Goal: Task Accomplishment & Management: Manage account settings

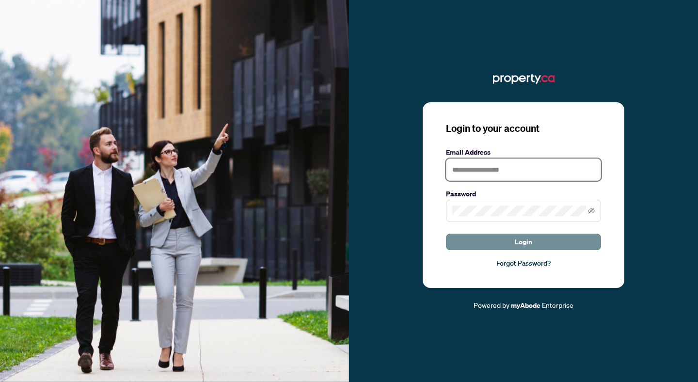
type input "**********"
click at [514, 243] on button "Login" at bounding box center [523, 242] width 155 height 16
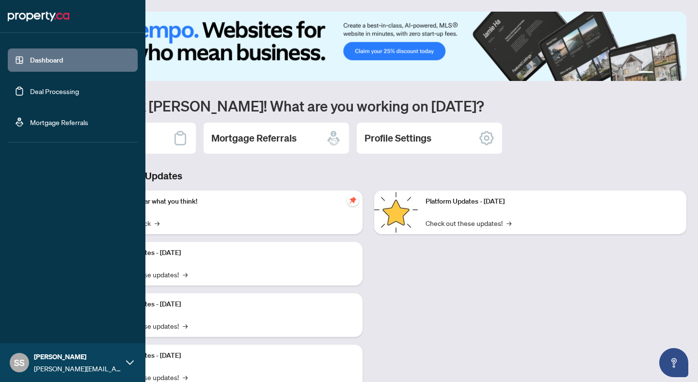
click at [41, 87] on link "Deal Processing" at bounding box center [54, 91] width 49 height 9
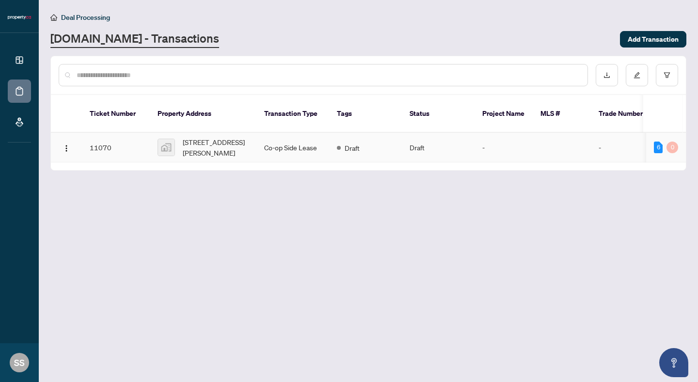
click at [101, 138] on td "11070" at bounding box center [116, 148] width 68 height 30
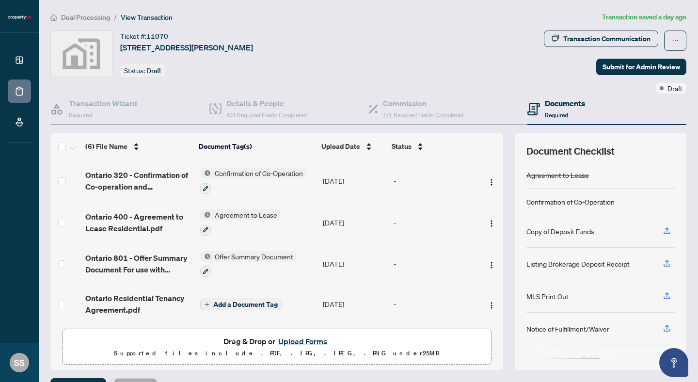
click at [230, 303] on span "Add a Document Tag" at bounding box center [245, 304] width 64 height 7
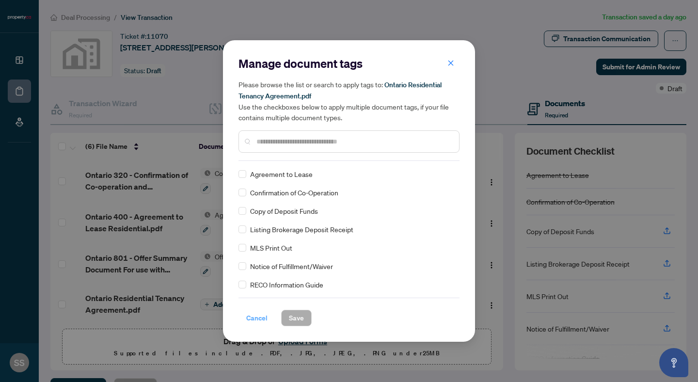
click at [259, 319] on span "Cancel" at bounding box center [256, 318] width 21 height 16
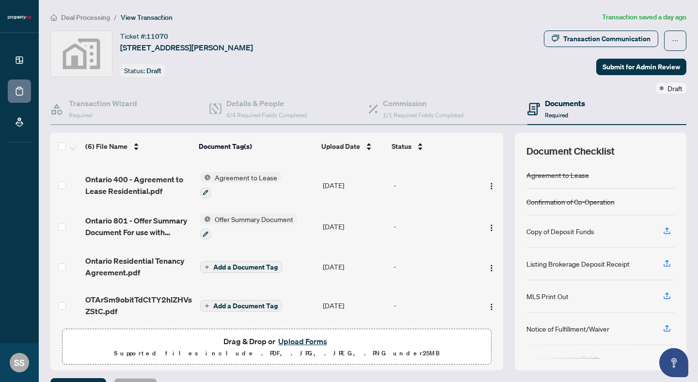
scroll to position [81, 0]
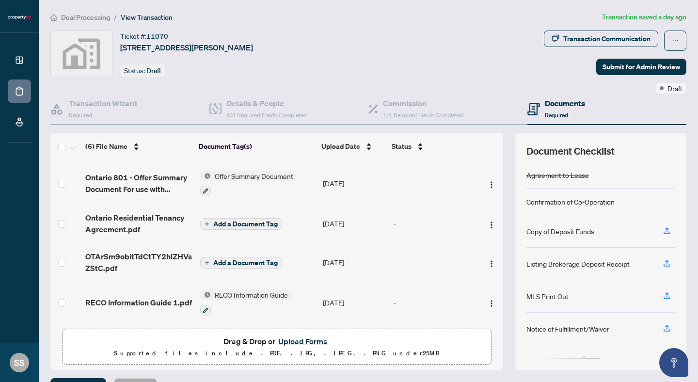
click at [230, 259] on span "Add a Document Tag" at bounding box center [245, 262] width 64 height 7
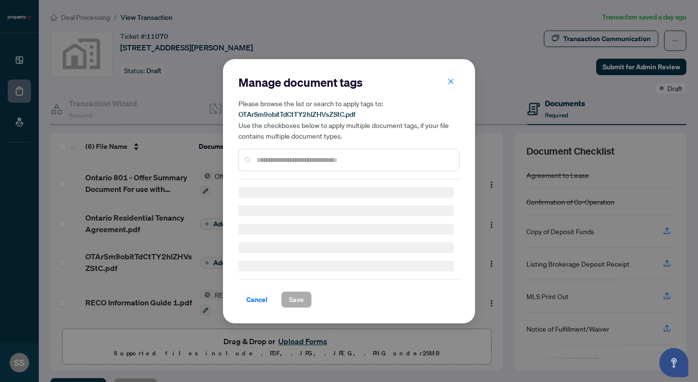
click at [301, 159] on input "text" at bounding box center [353, 160] width 195 height 11
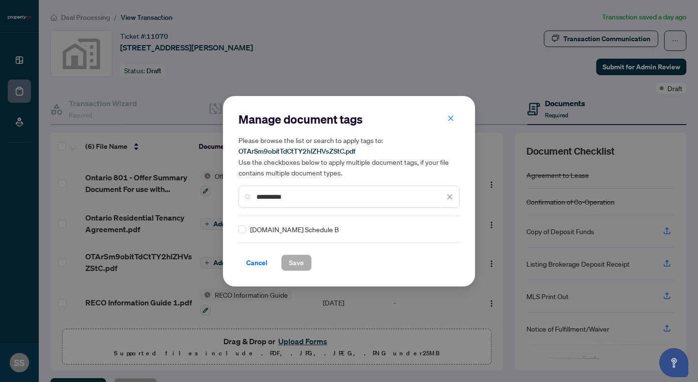
type input "**********"
click at [305, 265] on button "Save" at bounding box center [296, 263] width 31 height 16
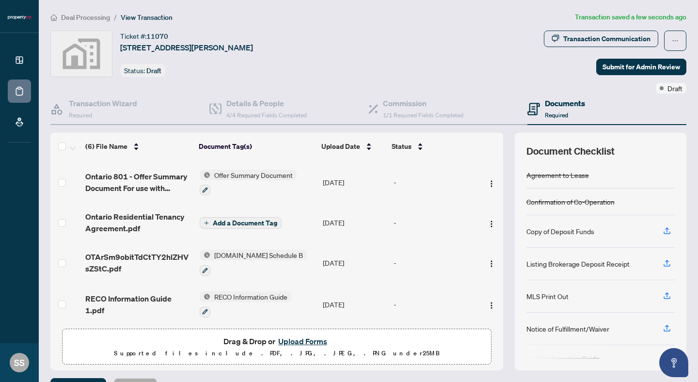
click at [248, 222] on span "Add a Document Tag" at bounding box center [245, 223] width 64 height 7
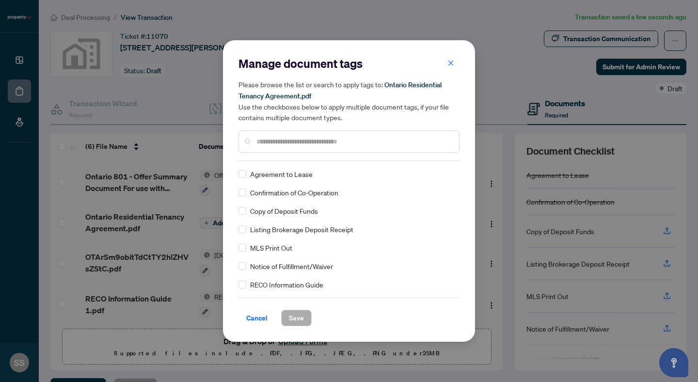
click at [290, 140] on input "text" at bounding box center [353, 141] width 195 height 11
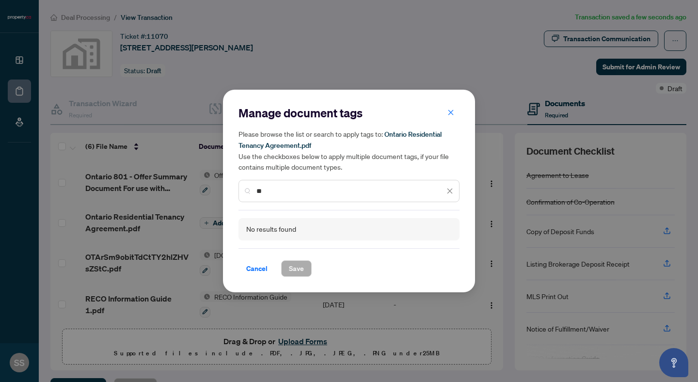
type input "*"
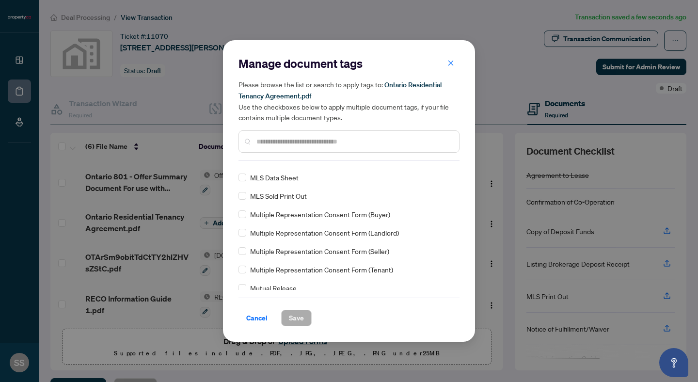
scroll to position [584, 0]
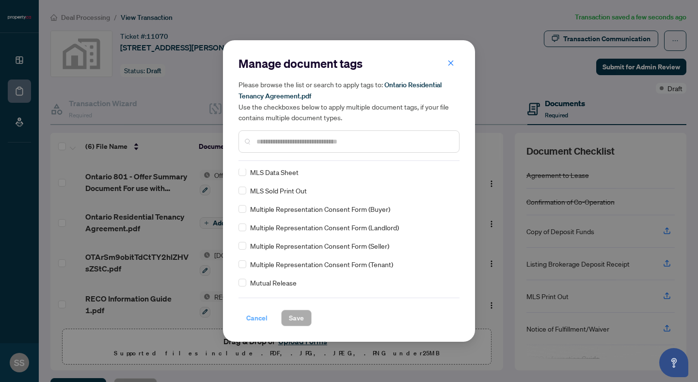
click at [262, 322] on span "Cancel" at bounding box center [256, 318] width 21 height 16
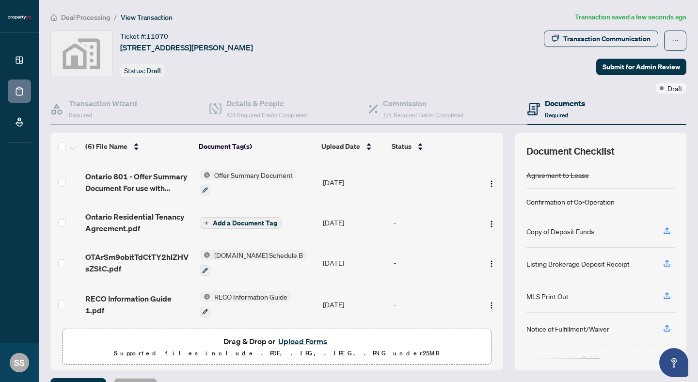
click at [262, 322] on div "Manage document tags Please browse the list or search to apply tags to: Ontario…" at bounding box center [349, 191] width 698 height 382
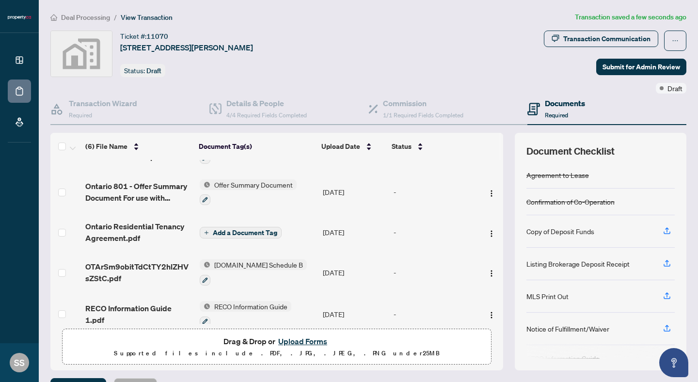
scroll to position [84, 0]
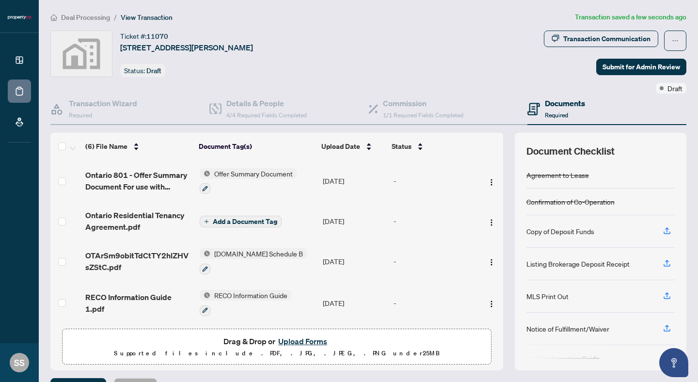
click at [307, 344] on button "Upload Forms" at bounding box center [302, 341] width 55 height 13
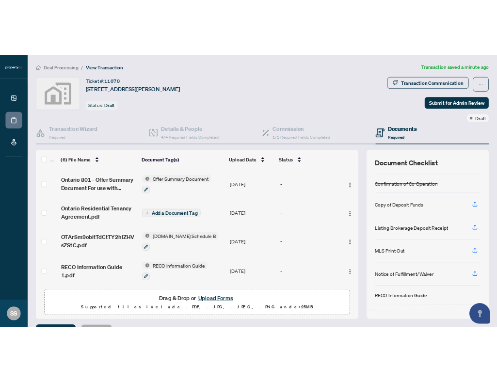
scroll to position [29, 0]
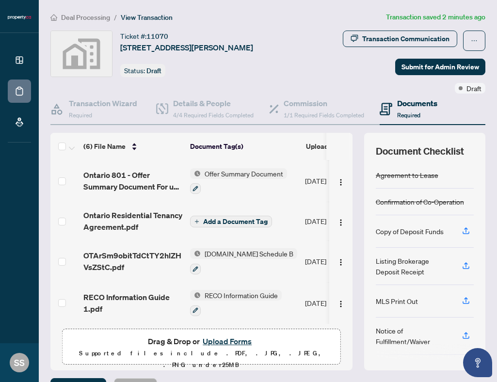
click at [219, 218] on span "Add a Document Tag" at bounding box center [235, 221] width 64 height 7
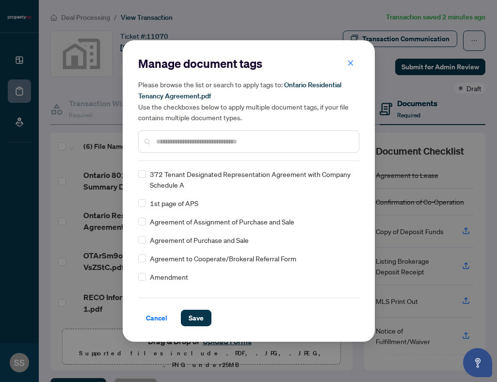
scroll to position [0, 0]
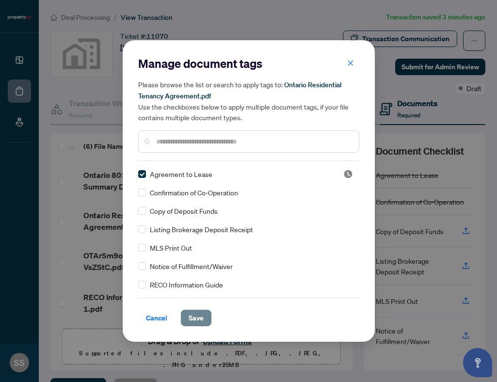
click at [199, 322] on span "Save" at bounding box center [196, 318] width 15 height 16
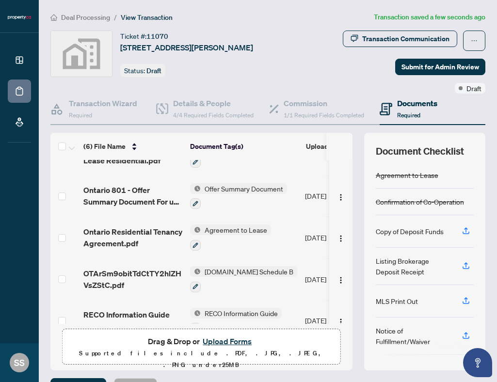
scroll to position [86, 0]
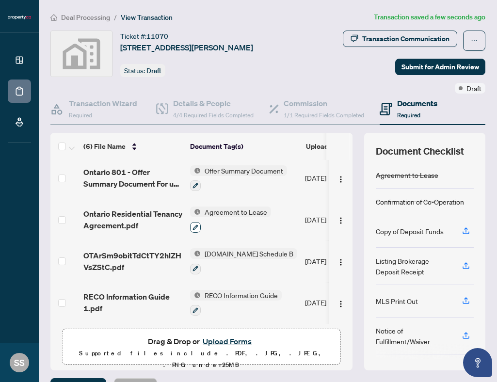
click at [197, 226] on icon "button" at bounding box center [195, 227] width 6 height 6
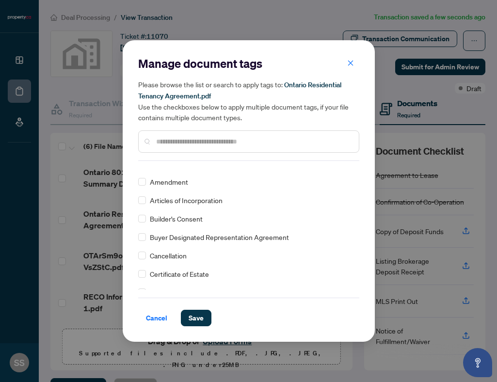
scroll to position [226, 0]
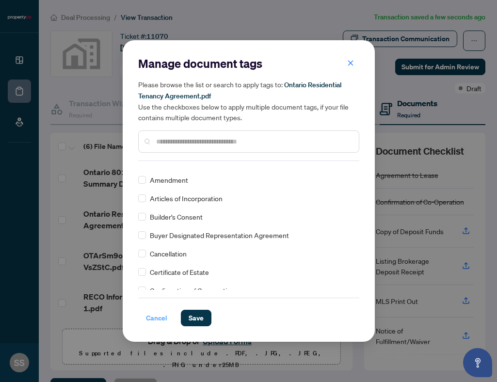
click at [158, 319] on span "Cancel" at bounding box center [156, 318] width 21 height 16
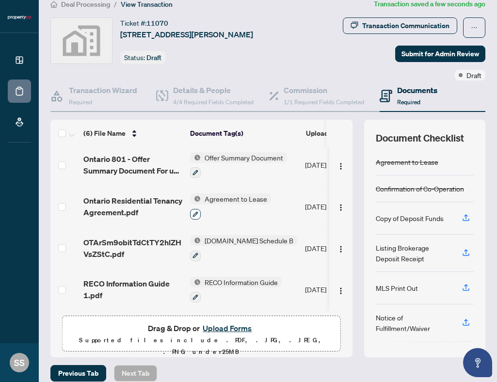
scroll to position [23, 0]
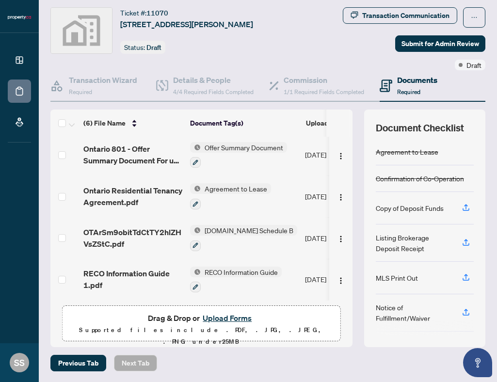
click at [215, 316] on button "Upload Forms" at bounding box center [227, 318] width 55 height 13
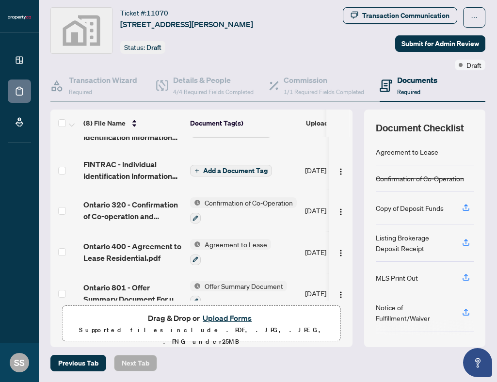
scroll to position [0, 0]
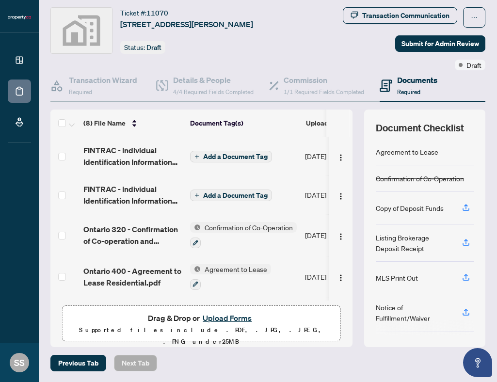
click at [223, 153] on span "Add a Document Tag" at bounding box center [235, 156] width 64 height 7
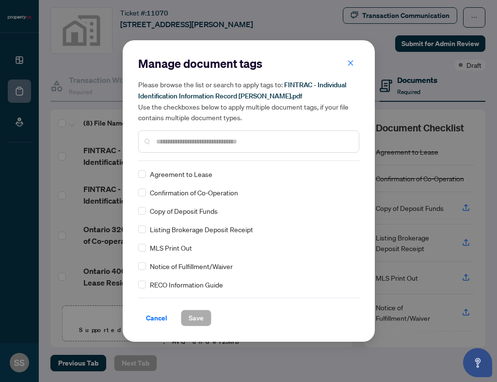
click at [214, 144] on input "text" at bounding box center [253, 141] width 195 height 11
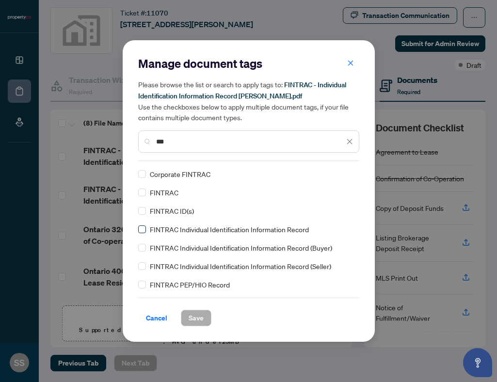
type input "***"
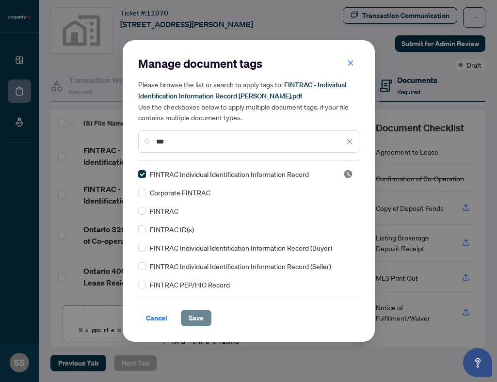
click at [199, 321] on span "Save" at bounding box center [196, 318] width 15 height 16
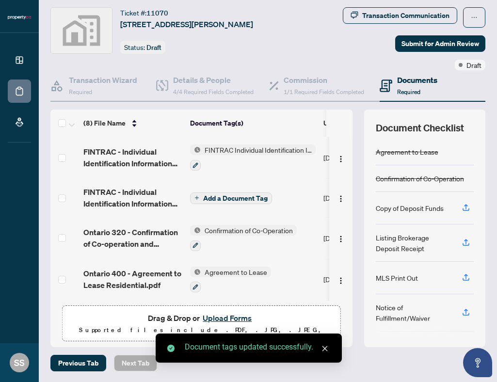
click at [212, 200] on span "Add a Document Tag" at bounding box center [235, 198] width 64 height 7
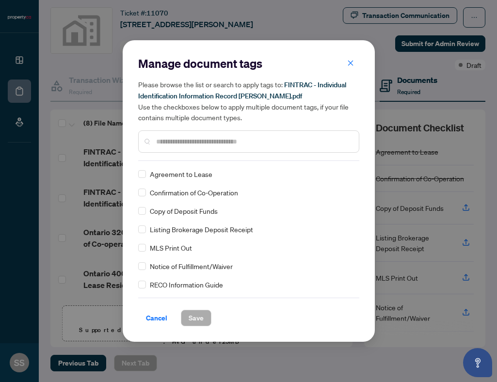
click at [208, 142] on input "text" at bounding box center [253, 141] width 195 height 11
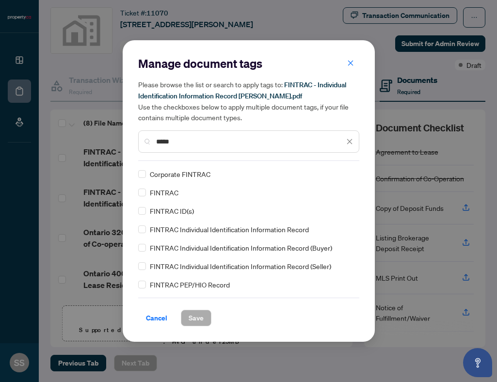
type input "*****"
click at [147, 228] on div "FINTRAC Individual Identification Information Record" at bounding box center [245, 229] width 215 height 11
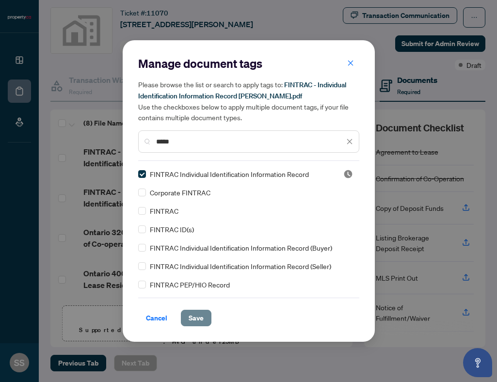
click at [193, 318] on span "Save" at bounding box center [196, 318] width 15 height 16
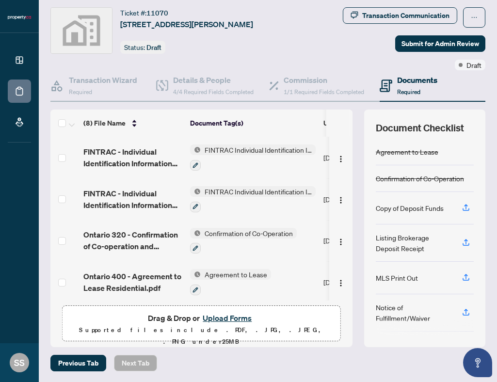
click at [215, 316] on button "Upload Forms" at bounding box center [227, 318] width 55 height 13
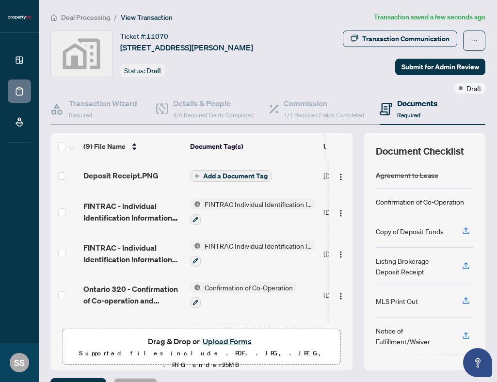
click at [224, 177] on span "Add a Document Tag" at bounding box center [235, 176] width 64 height 7
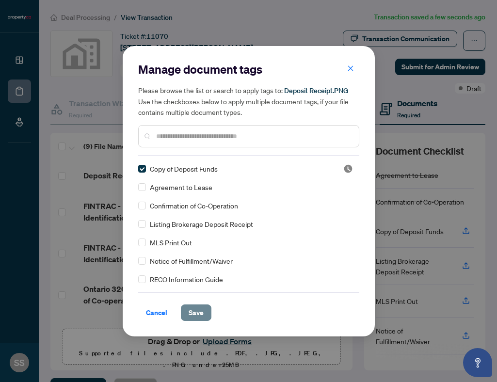
click at [199, 310] on span "Save" at bounding box center [196, 313] width 15 height 16
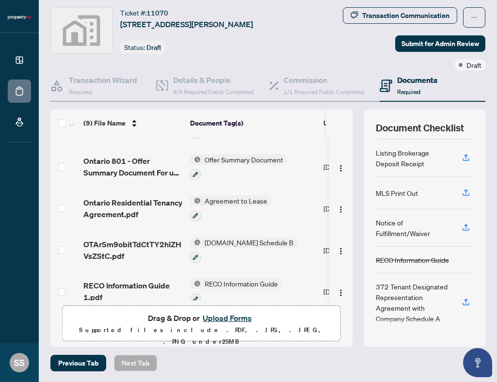
scroll to position [209, 0]
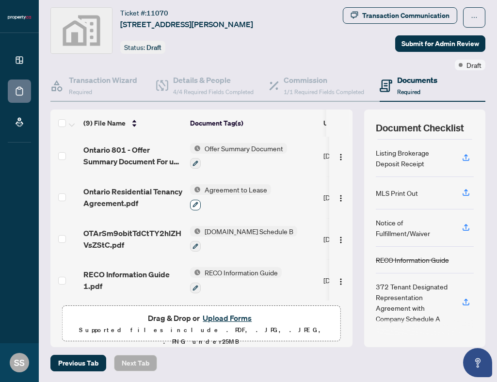
click at [198, 200] on button "button" at bounding box center [195, 205] width 11 height 11
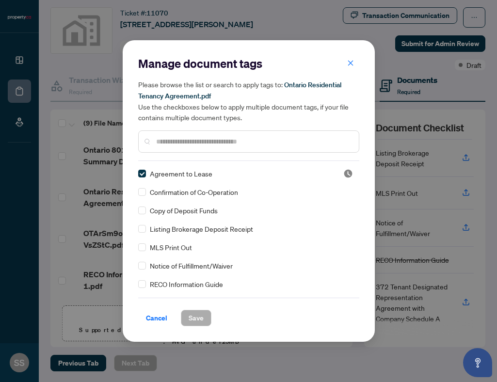
scroll to position [0, 0]
click at [165, 139] on input "text" at bounding box center [253, 141] width 195 height 11
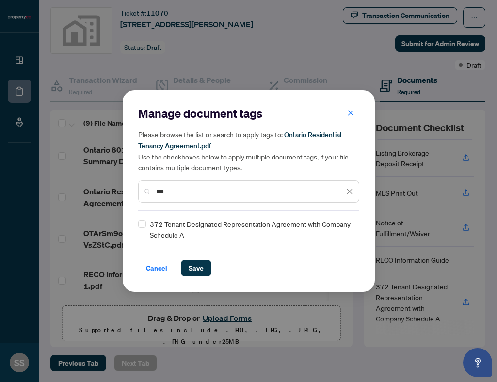
type input "***"
click at [193, 264] on span "Save" at bounding box center [196, 268] width 15 height 16
